Goal: Task Accomplishment & Management: Manage account settings

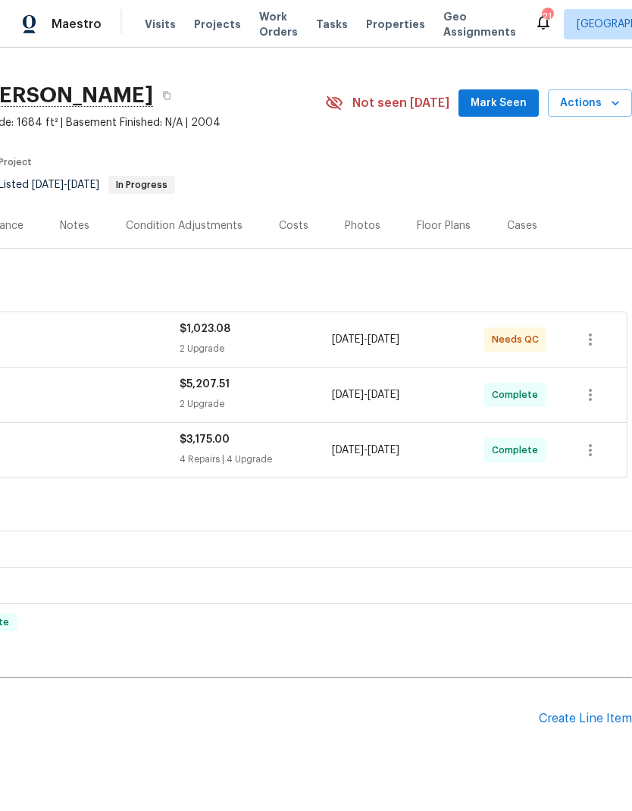
scroll to position [27, 224]
click at [588, 713] on div "Create Line Item" at bounding box center [585, 719] width 93 height 14
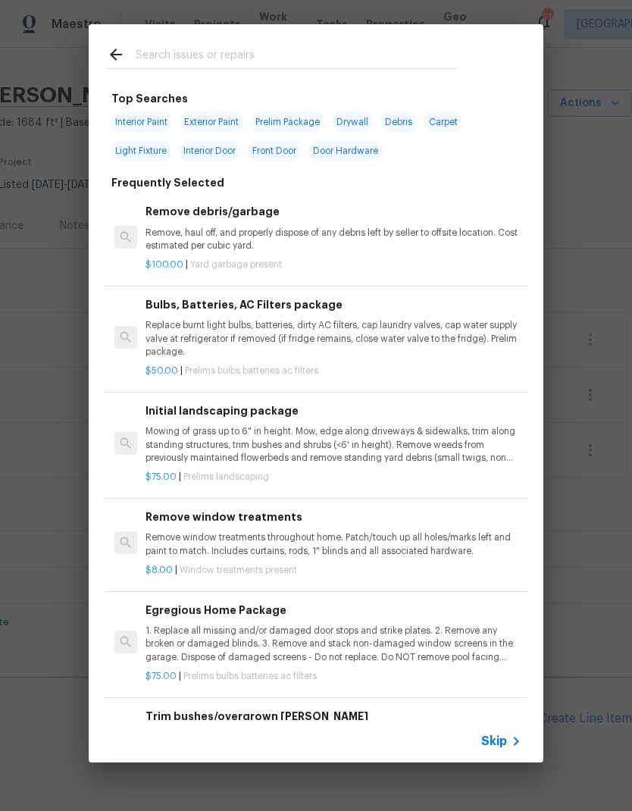
click at [366, 27] on div at bounding box center [282, 54] width 387 height 60
click at [274, 46] on input "text" at bounding box center [296, 56] width 321 height 23
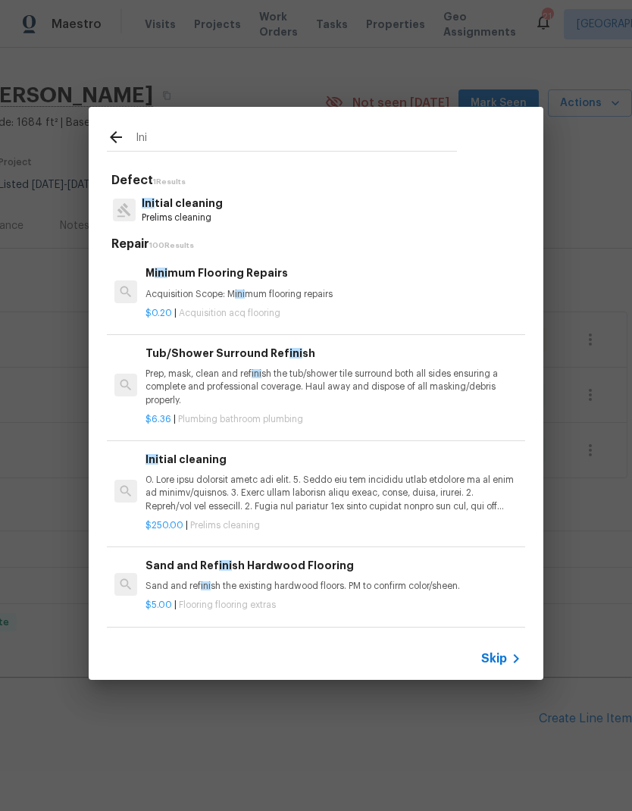
type input "Ini"
click at [255, 223] on div "Ini tial cleaning Prelims cleaning" at bounding box center [316, 210] width 418 height 41
click at [263, 214] on div "Ini tial cleaning Prelims cleaning" at bounding box center [316, 210] width 418 height 41
click at [215, 208] on p "Ini tial cleaning" at bounding box center [182, 204] width 81 height 16
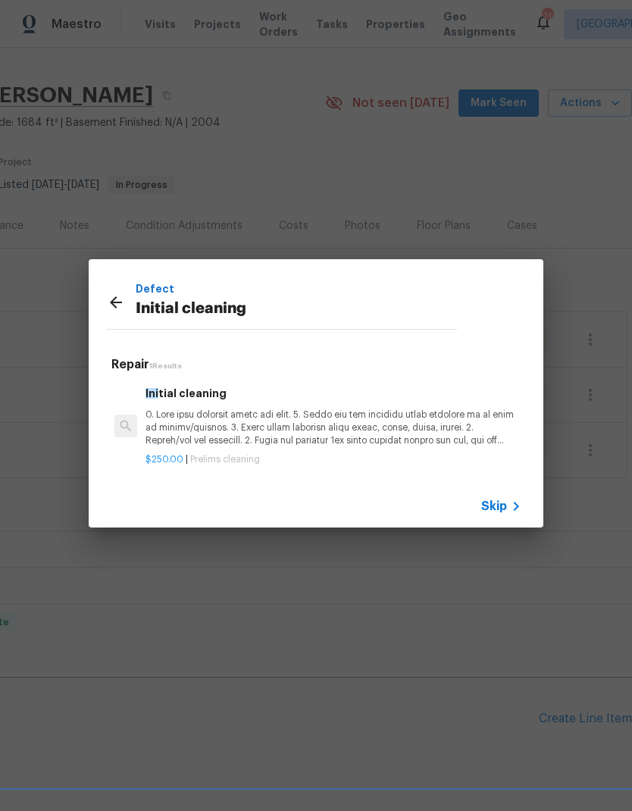
click at [293, 418] on p at bounding box center [334, 428] width 376 height 39
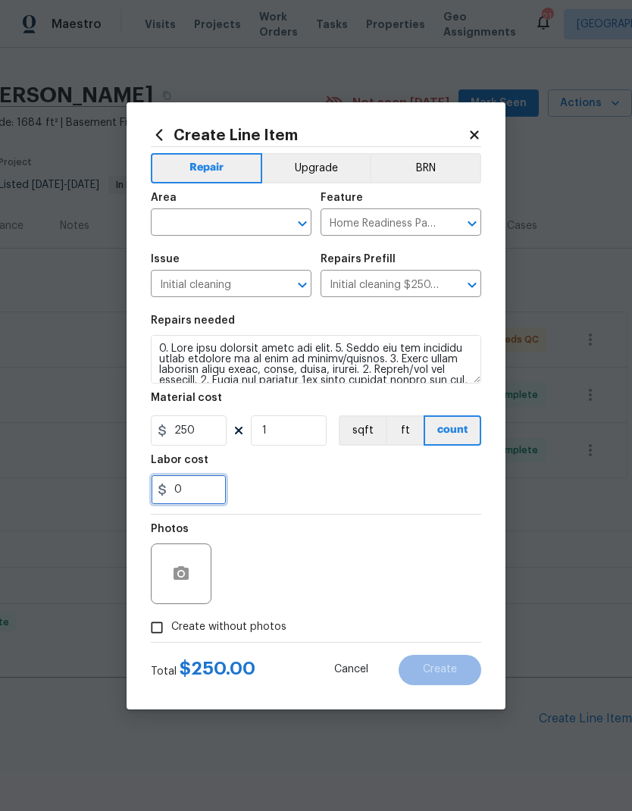
click at [178, 491] on input "0" at bounding box center [189, 490] width 76 height 30
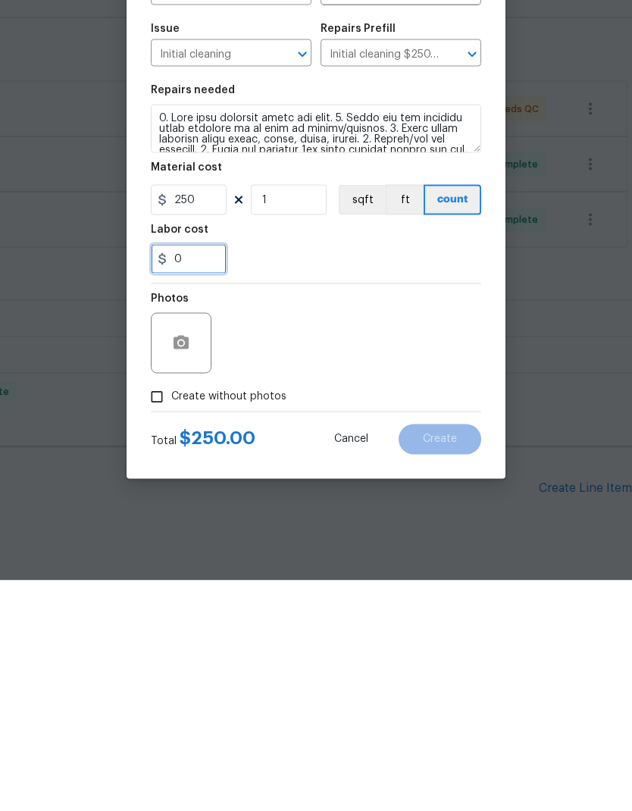
click at [177, 475] on input "0" at bounding box center [189, 490] width 76 height 30
type input "50"
click at [378, 475] on div "50" at bounding box center [316, 490] width 331 height 30
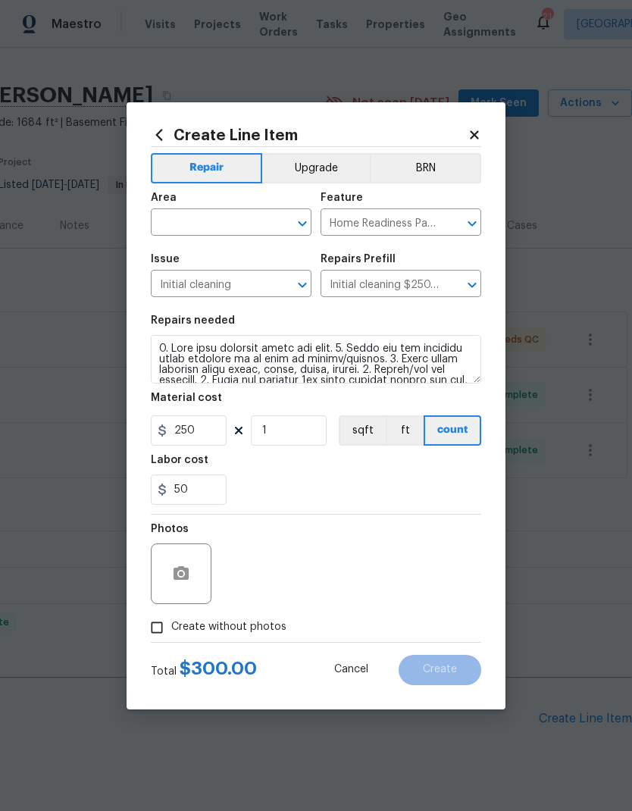
click at [252, 230] on input "text" at bounding box center [210, 224] width 118 height 24
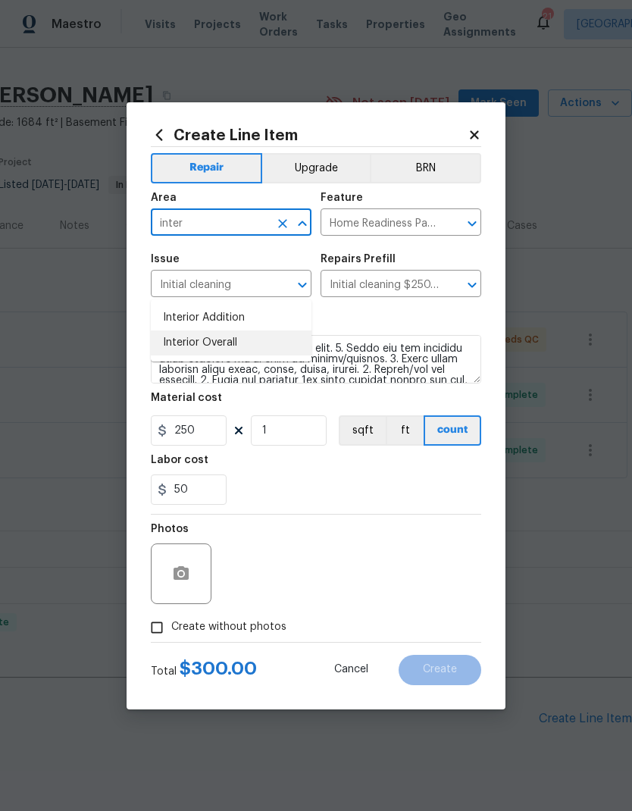
click at [229, 331] on li "Interior Overall" at bounding box center [231, 343] width 161 height 25
type input "Interior Overall"
click at [228, 278] on input "Initial cleaning" at bounding box center [210, 286] width 118 height 24
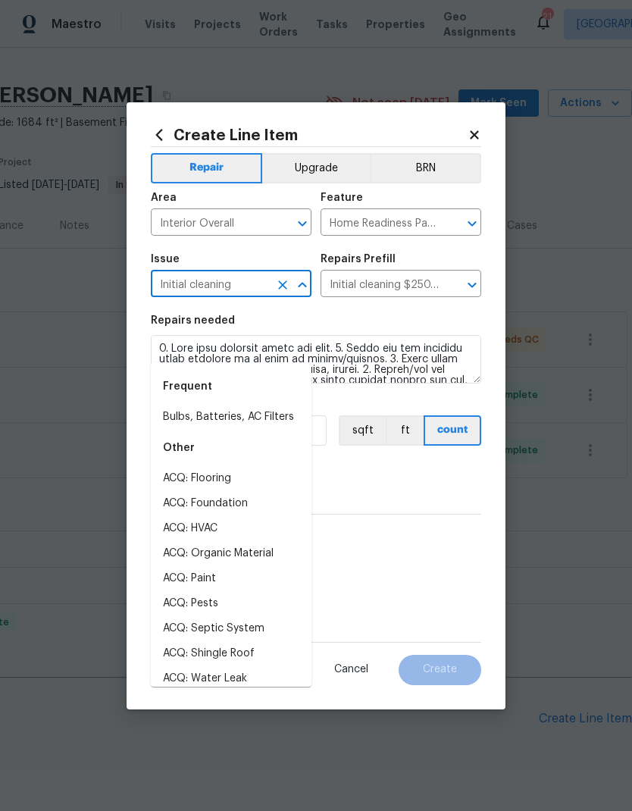
click at [419, 471] on div "Labor cost" at bounding box center [316, 465] width 331 height 20
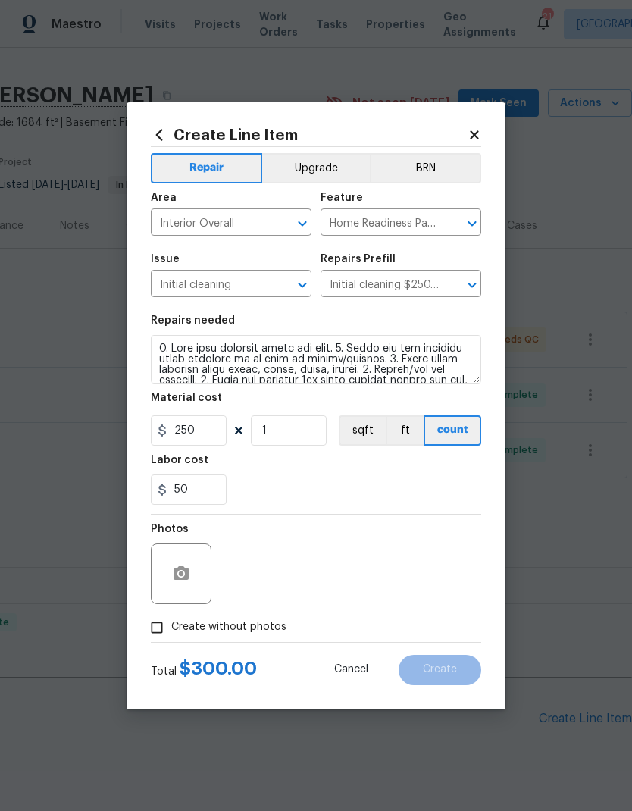
click at [166, 632] on input "Create without photos" at bounding box center [157, 627] width 29 height 29
checkbox input "true"
click at [390, 550] on textarea at bounding box center [353, 574] width 258 height 61
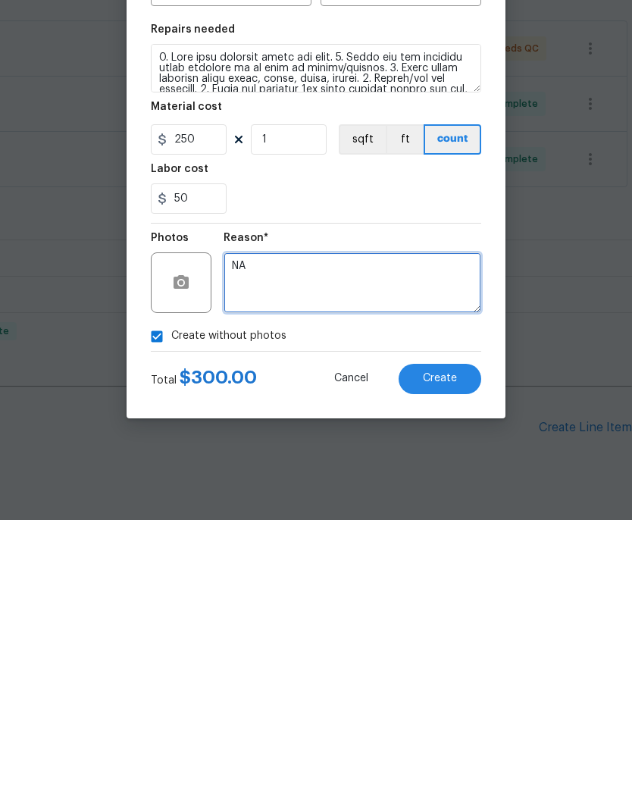
type textarea "NA"
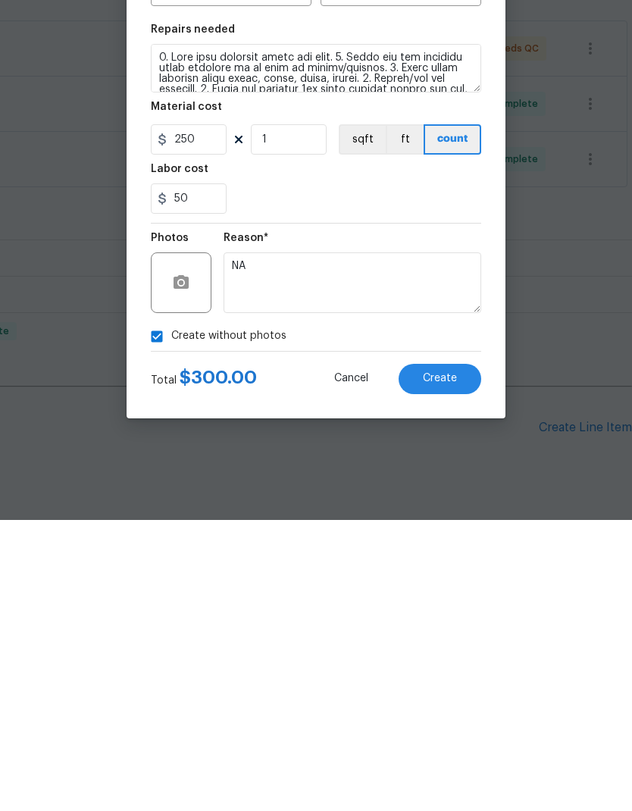
click at [443, 655] on button "Create" at bounding box center [440, 670] width 83 height 30
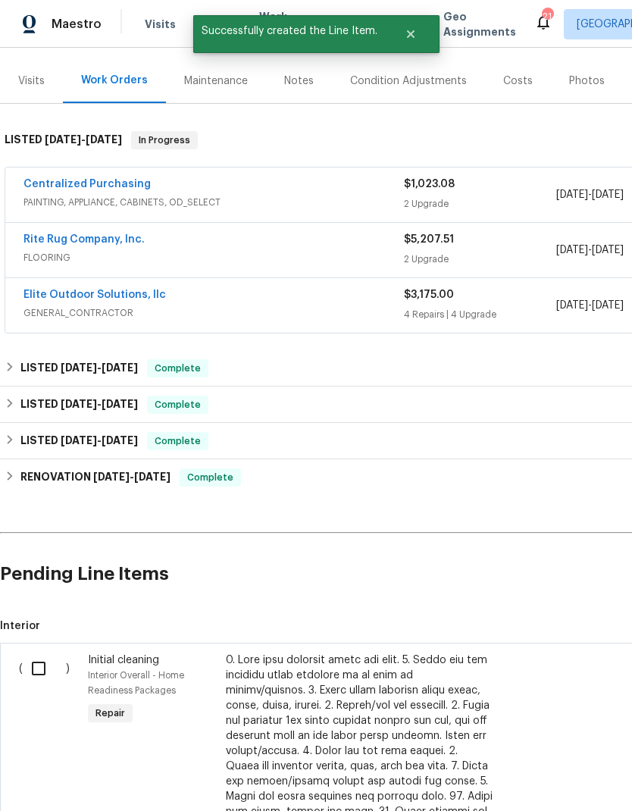
scroll to position [171, 0]
click at [38, 653] on input "checkbox" at bounding box center [44, 669] width 43 height 32
checkbox input "true"
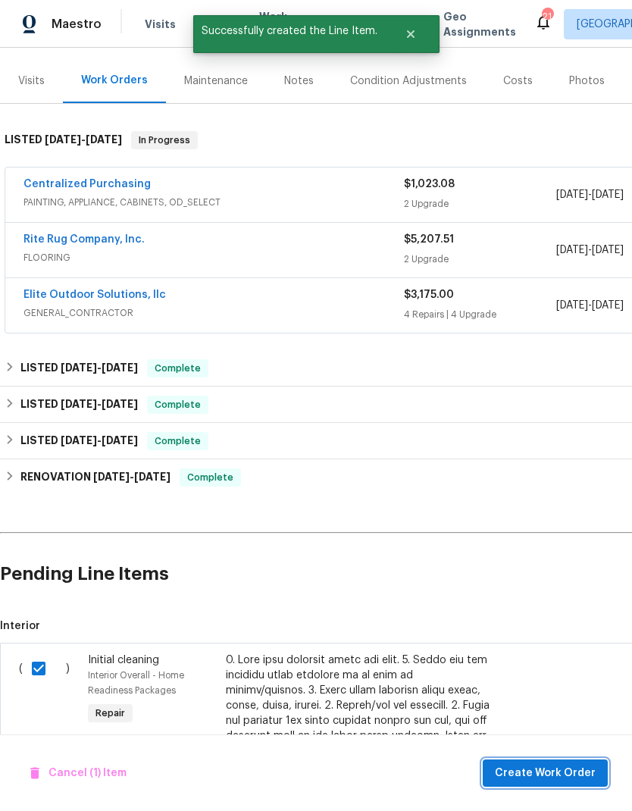
click at [569, 763] on button "Create Work Order" at bounding box center [545, 774] width 125 height 28
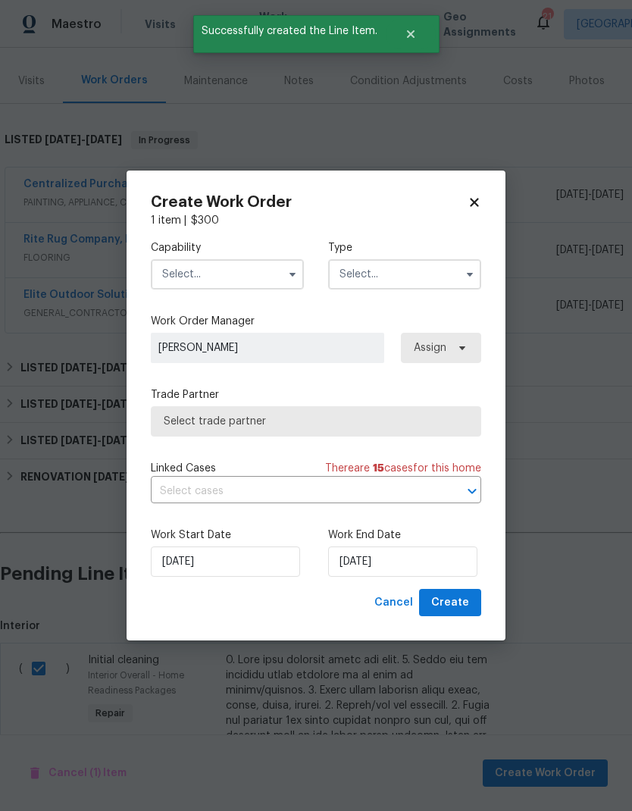
click at [201, 265] on input "text" at bounding box center [227, 274] width 153 height 30
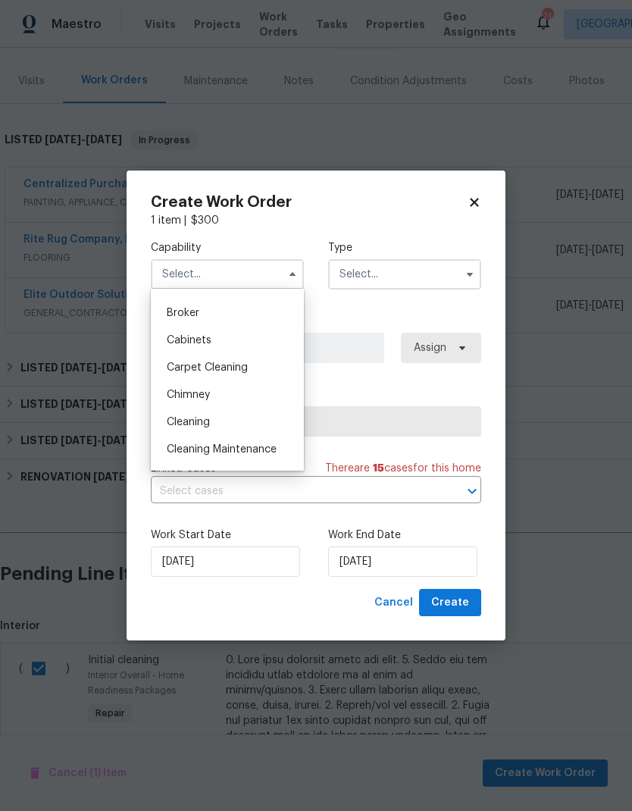
scroll to position [108, 0]
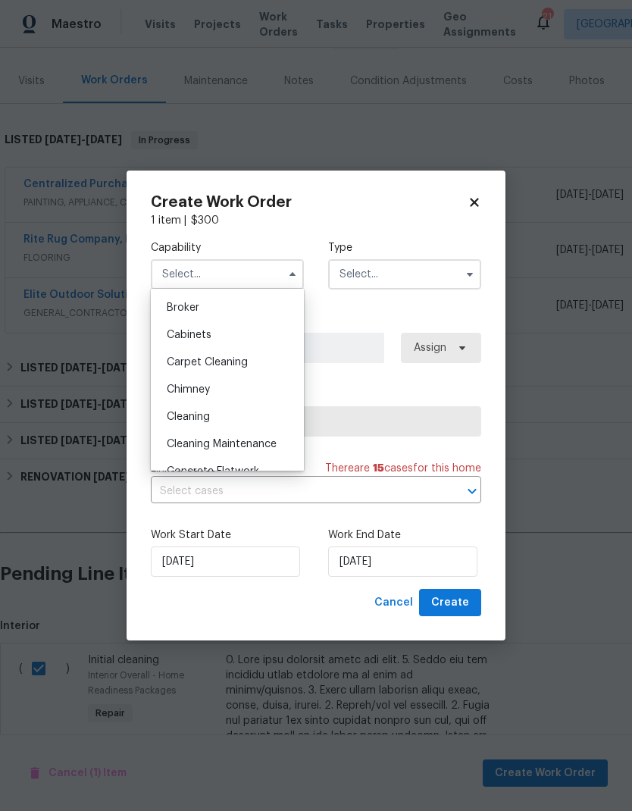
click at [174, 418] on span "Cleaning" at bounding box center [188, 417] width 43 height 11
type input "Cleaning"
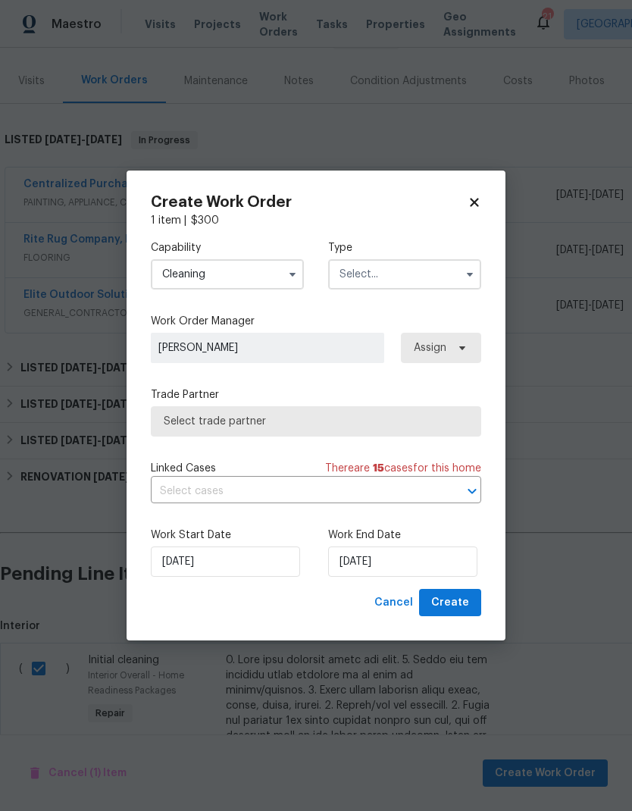
click at [432, 284] on input "text" at bounding box center [404, 274] width 153 height 30
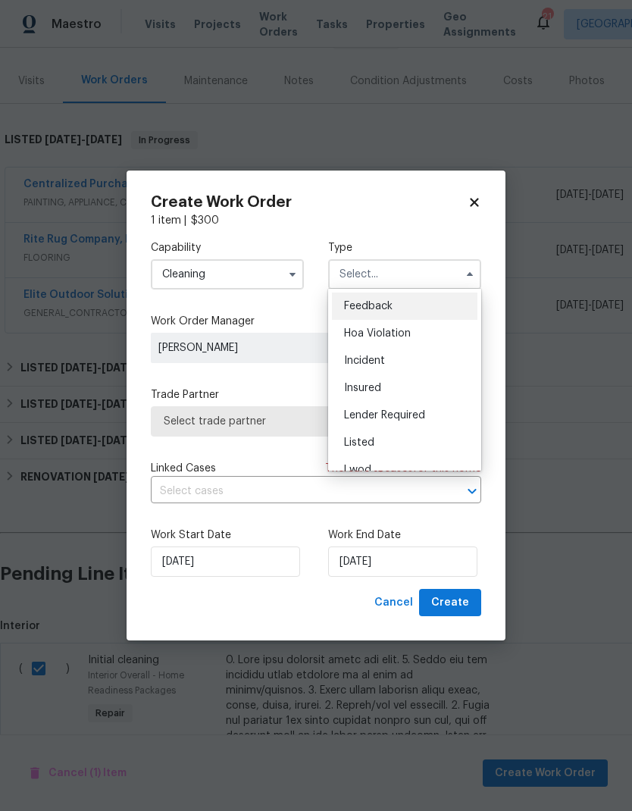
click at [371, 440] on span "Listed" at bounding box center [359, 442] width 30 height 11
type input "Listed"
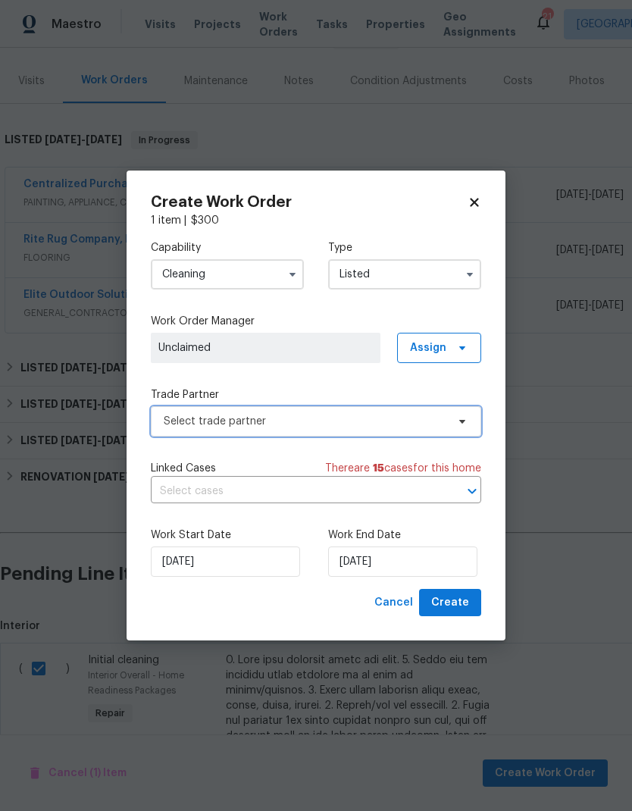
click at [447, 421] on span "Select trade partner" at bounding box center [316, 421] width 331 height 30
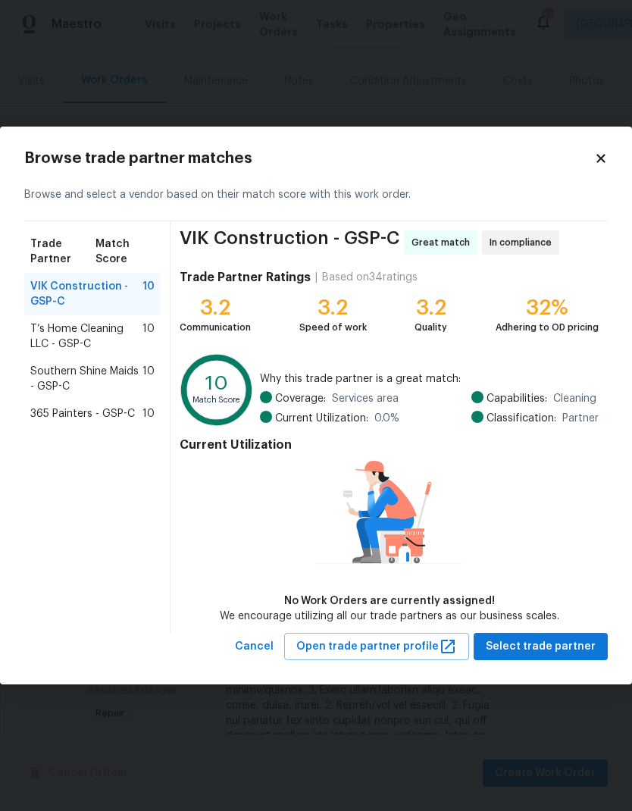
click at [130, 337] on span "T’s Home Cleaning LLC - GSP-C" at bounding box center [86, 336] width 112 height 30
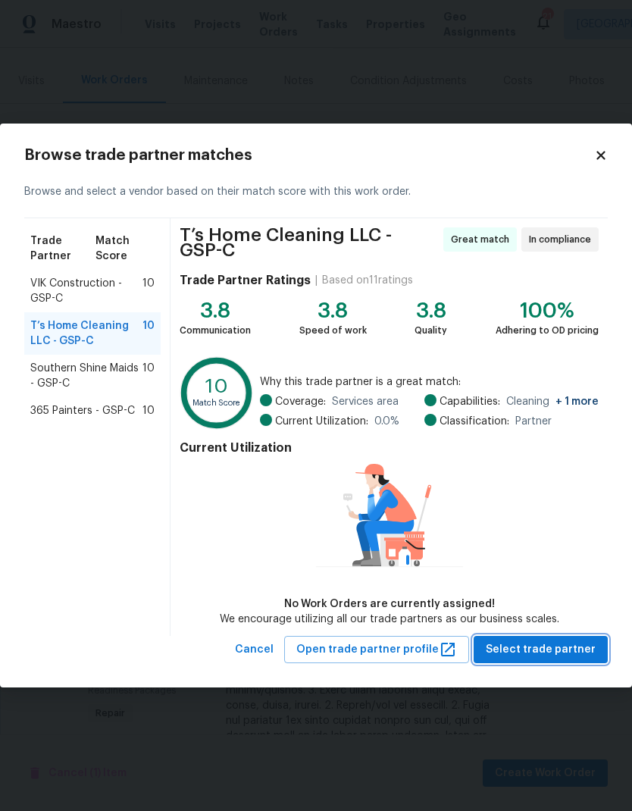
click at [545, 642] on span "Select trade partner" at bounding box center [541, 650] width 110 height 19
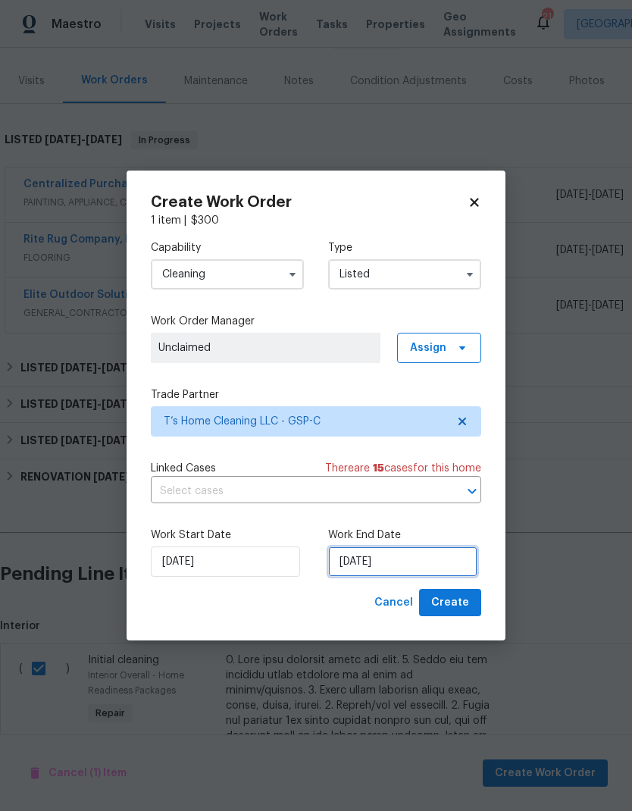
click at [366, 561] on input "[DATE]" at bounding box center [402, 562] width 149 height 30
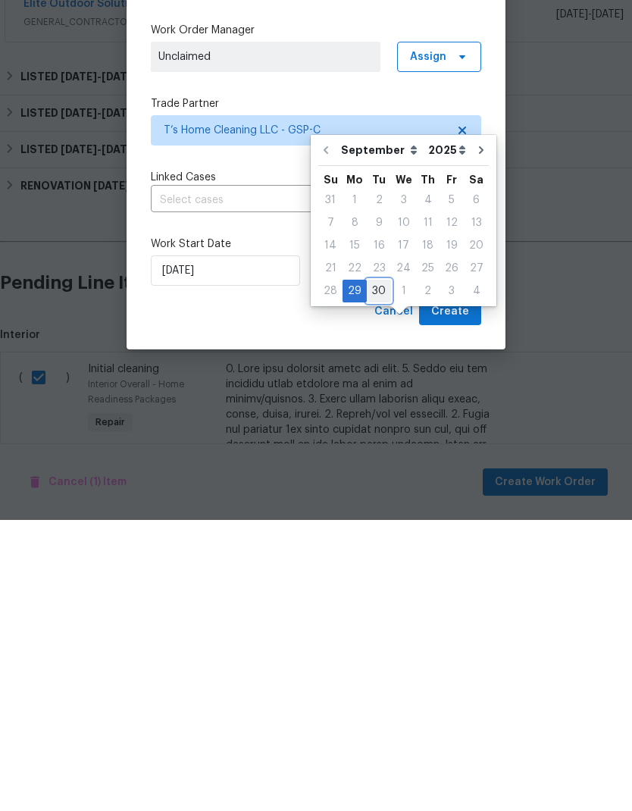
click at [381, 572] on div "30" at bounding box center [379, 582] width 24 height 21
type input "[DATE]"
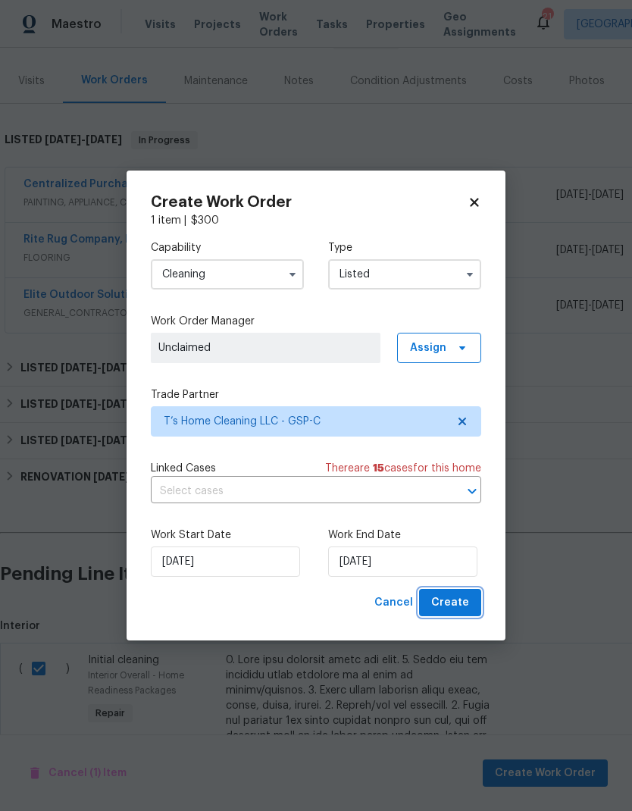
click at [454, 604] on span "Create" at bounding box center [450, 603] width 38 height 19
checkbox input "false"
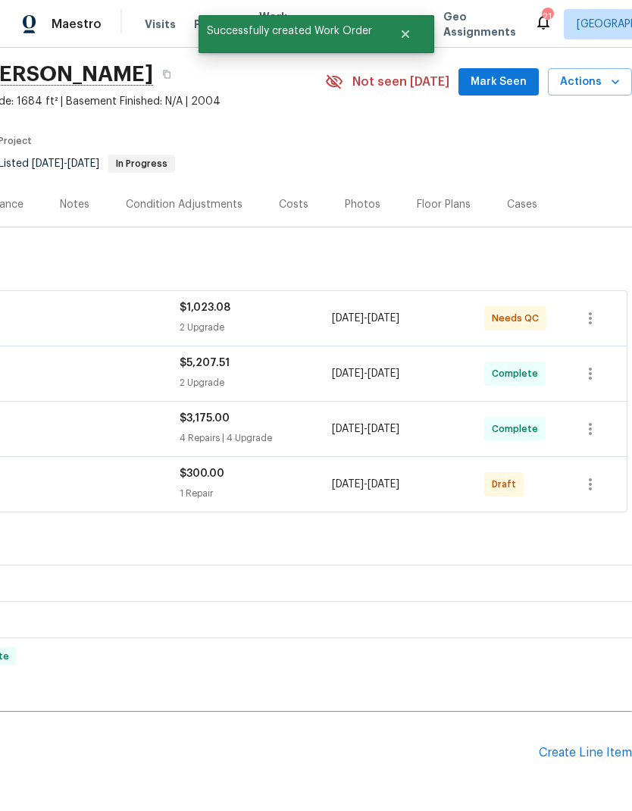
scroll to position [48, 224]
click at [588, 475] on icon "button" at bounding box center [590, 484] width 18 height 18
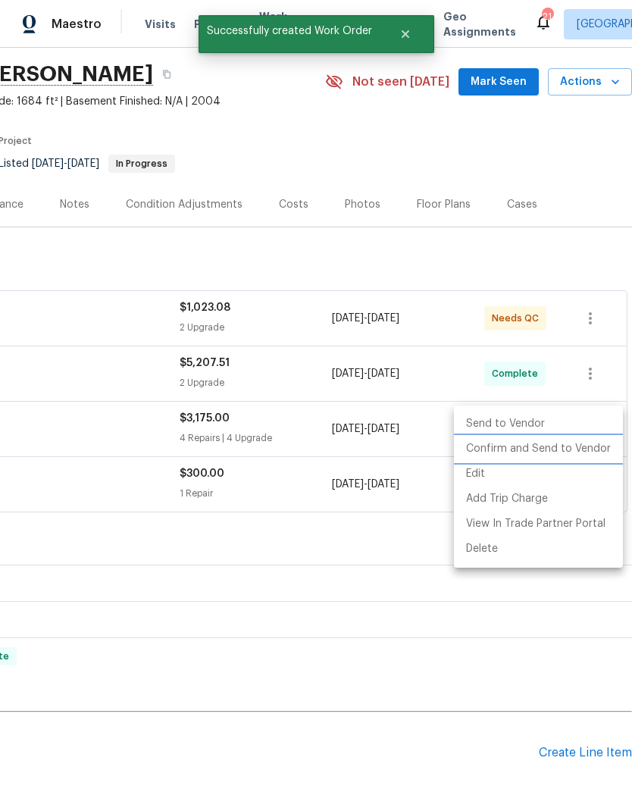
click at [556, 448] on li "Confirm and Send to Vendor" at bounding box center [538, 449] width 169 height 25
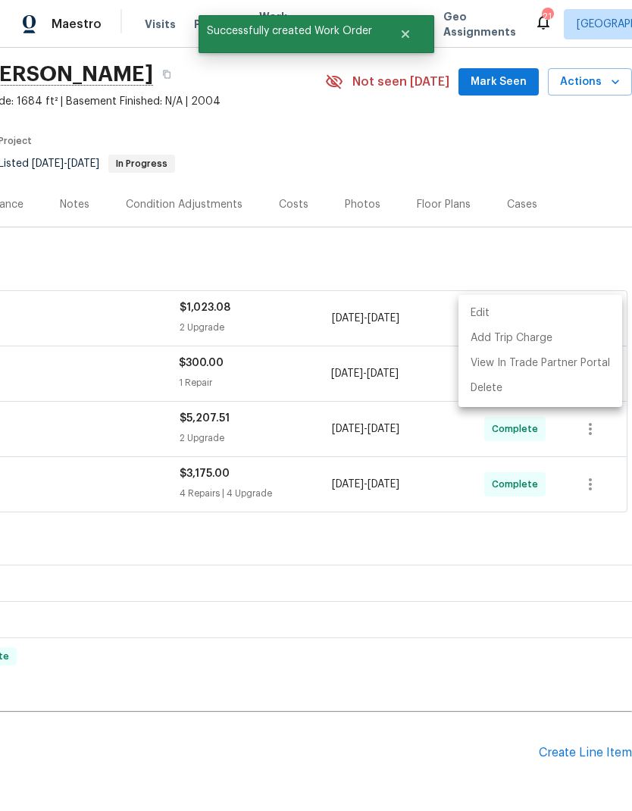
click at [423, 508] on div at bounding box center [316, 405] width 632 height 811
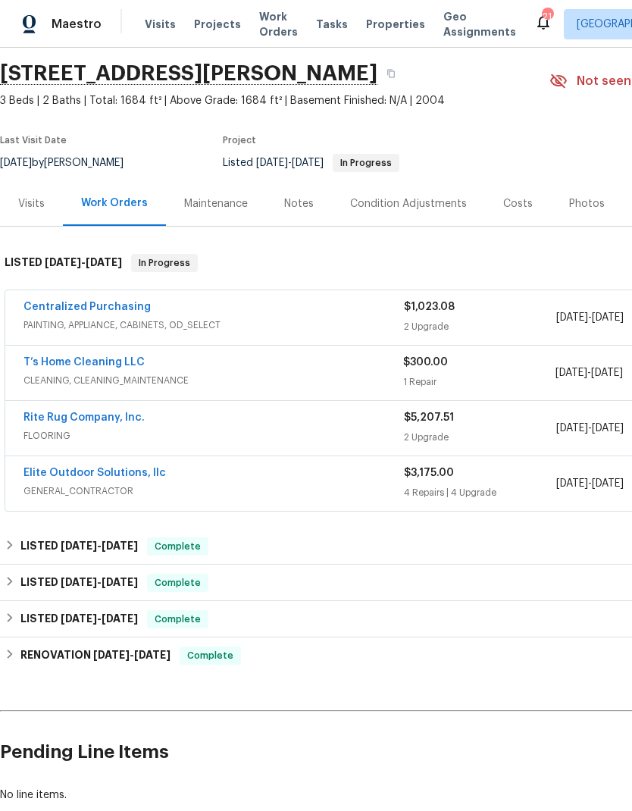
scroll to position [49, 0]
click at [43, 357] on link "T’s Home Cleaning LLC" at bounding box center [84, 362] width 121 height 11
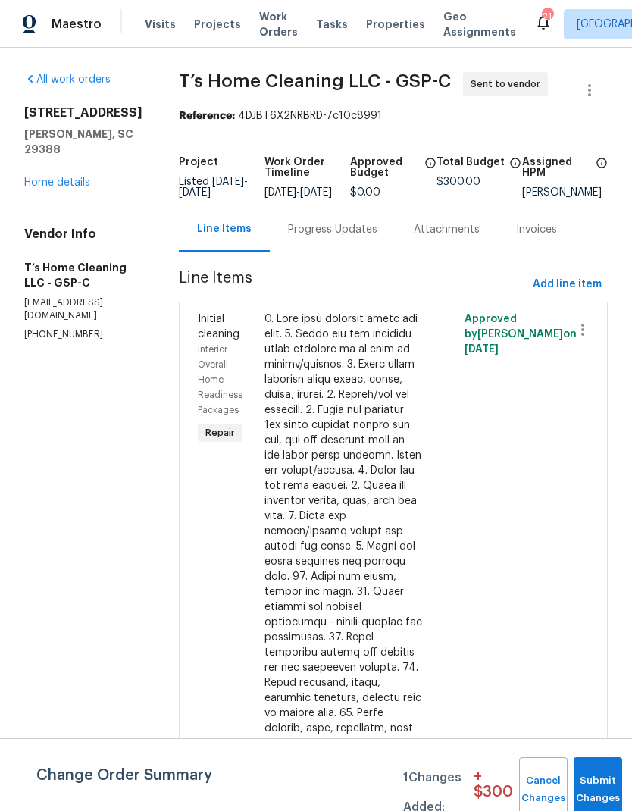
click at [359, 237] on div "Progress Updates" at bounding box center [332, 229] width 89 height 15
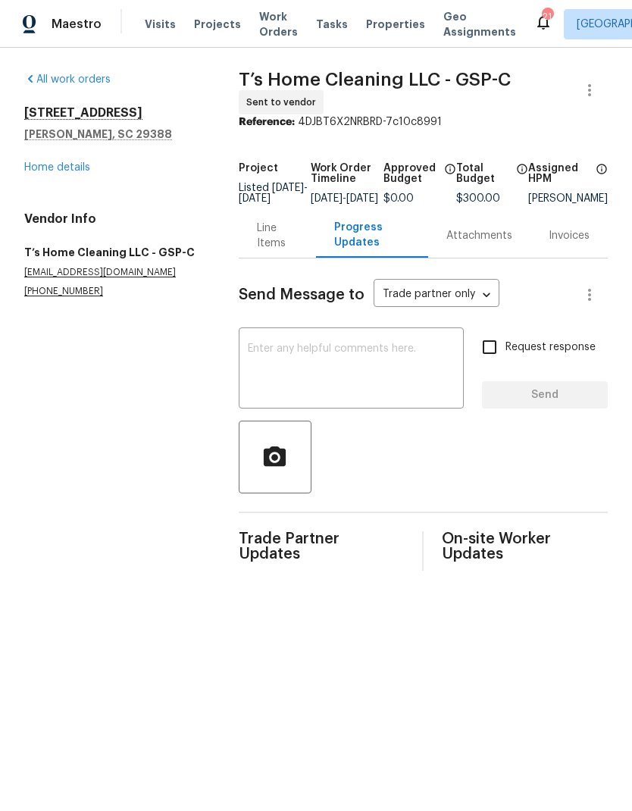
click at [411, 381] on textarea at bounding box center [351, 369] width 207 height 53
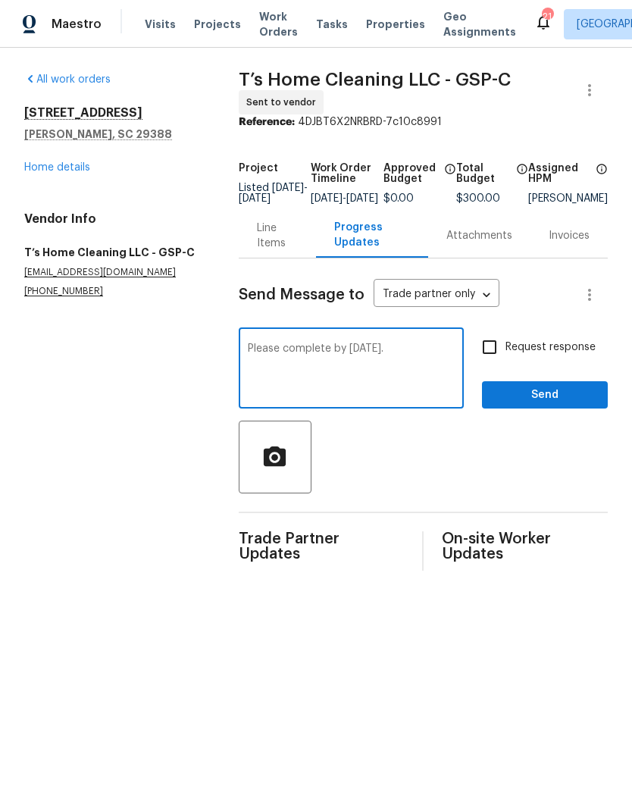
type textarea "Please complete by [DATE]."
click at [487, 353] on input "Request response" at bounding box center [490, 347] width 32 height 32
checkbox input "true"
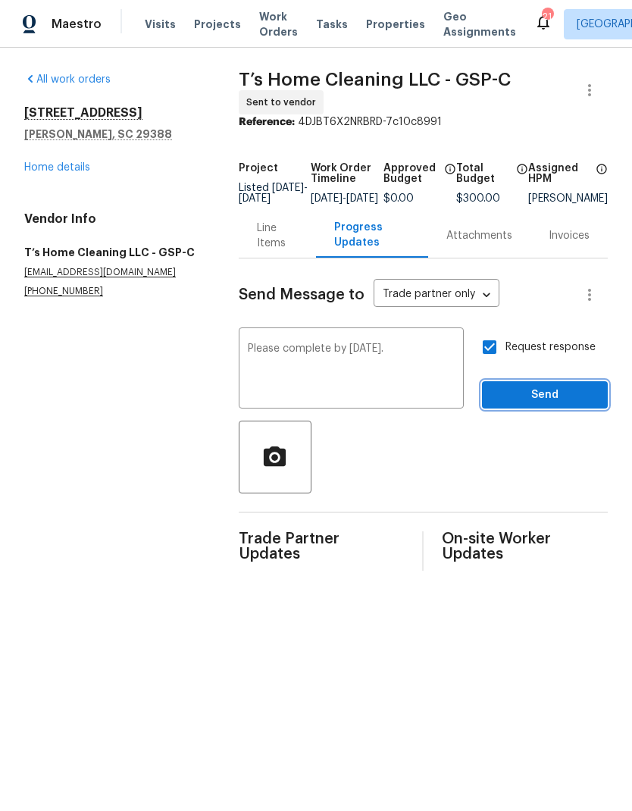
click at [547, 400] on span "Send" at bounding box center [545, 395] width 102 height 19
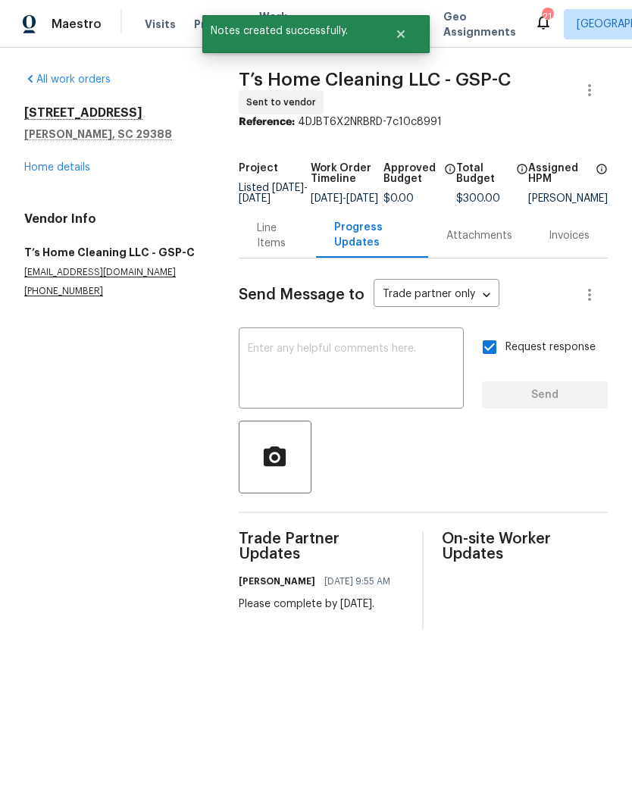
click at [44, 167] on link "Home details" at bounding box center [57, 167] width 66 height 11
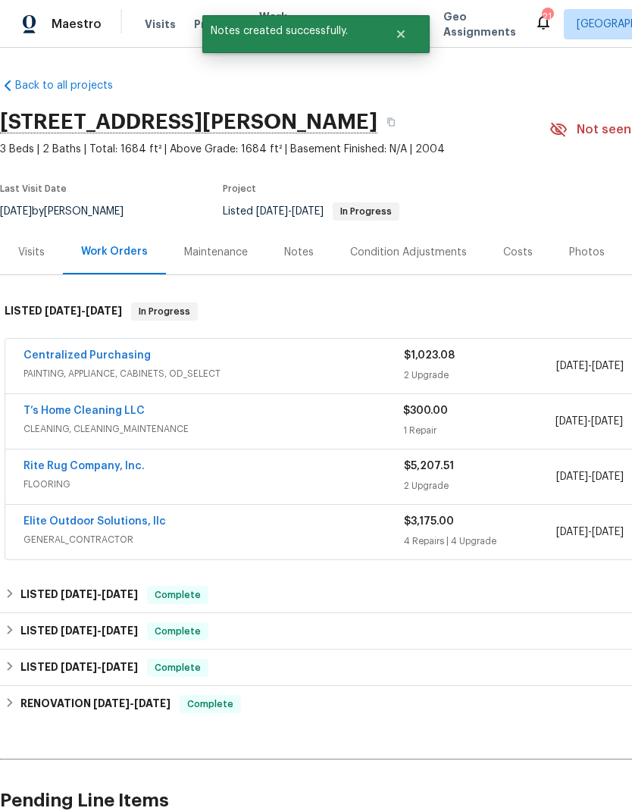
click at [569, 251] on div "Photos" at bounding box center [587, 252] width 36 height 15
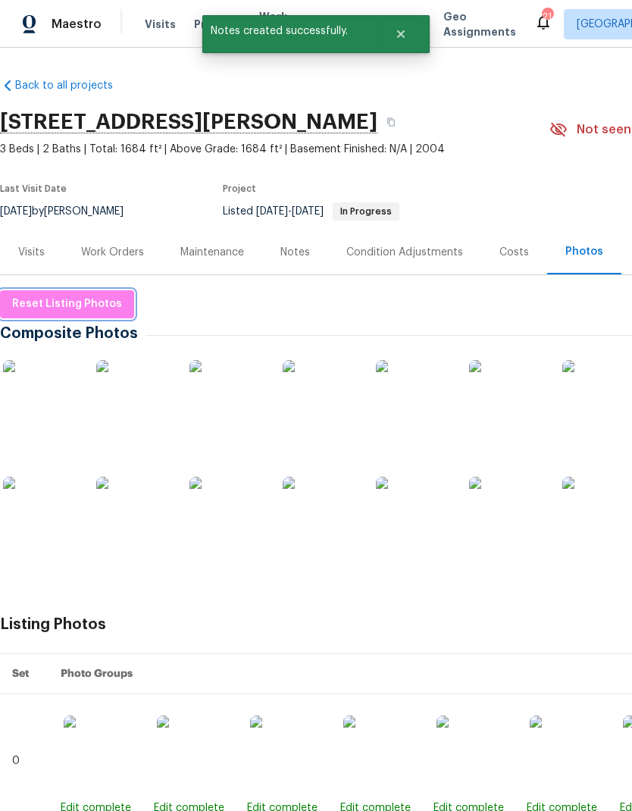
click at [41, 306] on span "Reset Listing Photos" at bounding box center [67, 304] width 110 height 19
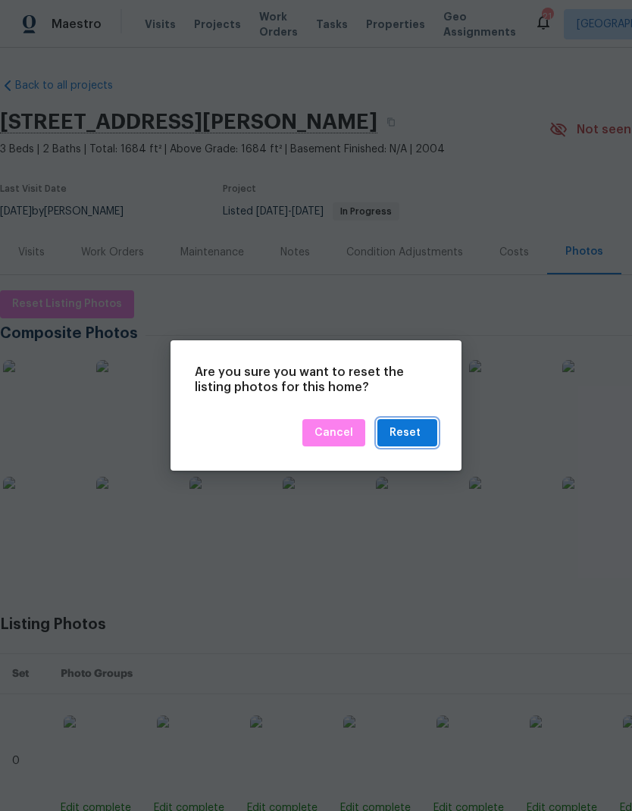
click at [413, 427] on div "Reset" at bounding box center [405, 433] width 31 height 19
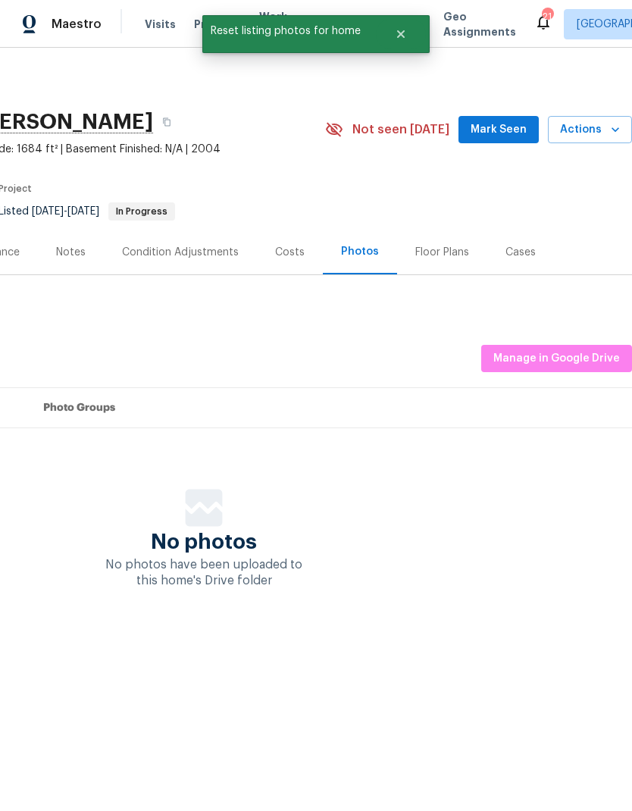
scroll to position [0, 224]
click at [584, 357] on span "Manage in Google Drive" at bounding box center [557, 358] width 127 height 19
